Goal: Transaction & Acquisition: Purchase product/service

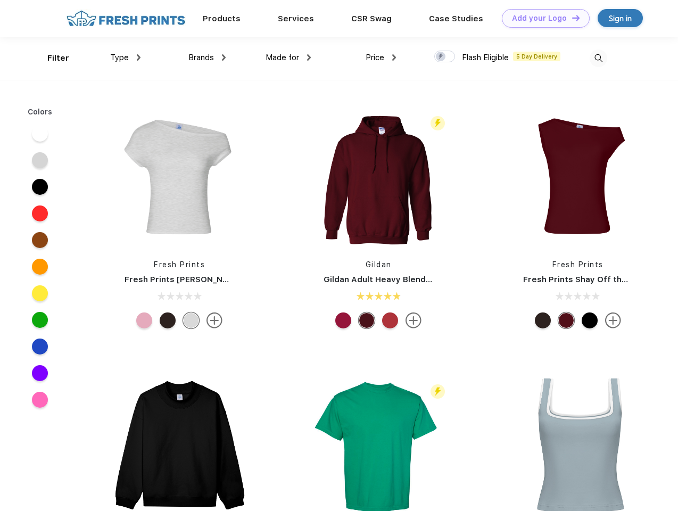
scroll to position [1, 0]
click at [542, 18] on link "Add your Logo Design Tool" at bounding box center [546, 18] width 88 height 19
click at [0, 0] on div "Design Tool" at bounding box center [0, 0] width 0 height 0
click at [571, 18] on link "Add your Logo Design Tool" at bounding box center [546, 18] width 88 height 19
click at [51, 58] on div "Filter" at bounding box center [58, 58] width 22 height 12
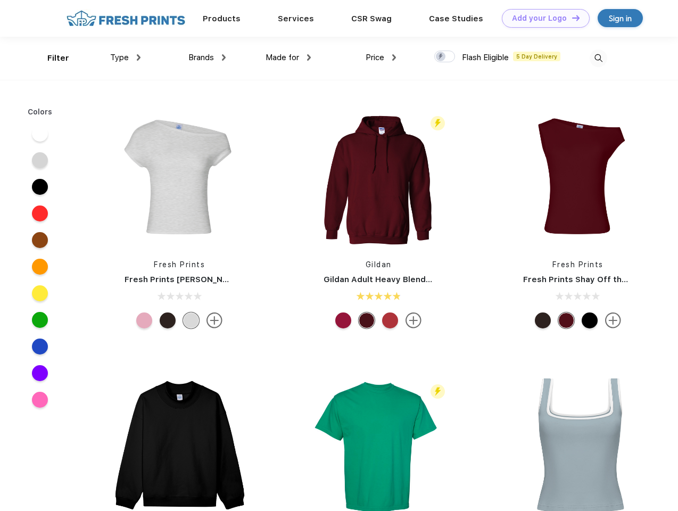
click at [126, 57] on span "Type" at bounding box center [119, 58] width 19 height 10
click at [207, 57] on span "Brands" at bounding box center [201, 58] width 26 height 10
click at [288, 57] on span "Made for" at bounding box center [283, 58] width 34 height 10
click at [381, 57] on span "Price" at bounding box center [375, 58] width 19 height 10
click at [445, 57] on div at bounding box center [444, 57] width 21 height 12
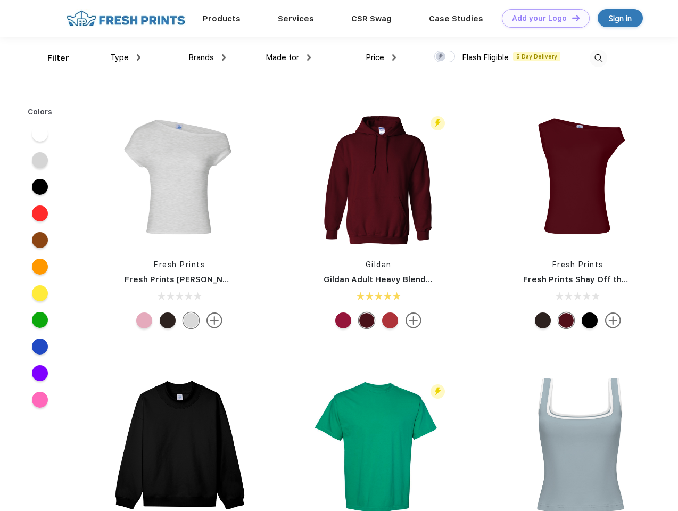
click at [441, 57] on input "checkbox" at bounding box center [437, 53] width 7 height 7
click at [598, 58] on img at bounding box center [599, 58] width 18 height 18
